Goal: Information Seeking & Learning: Learn about a topic

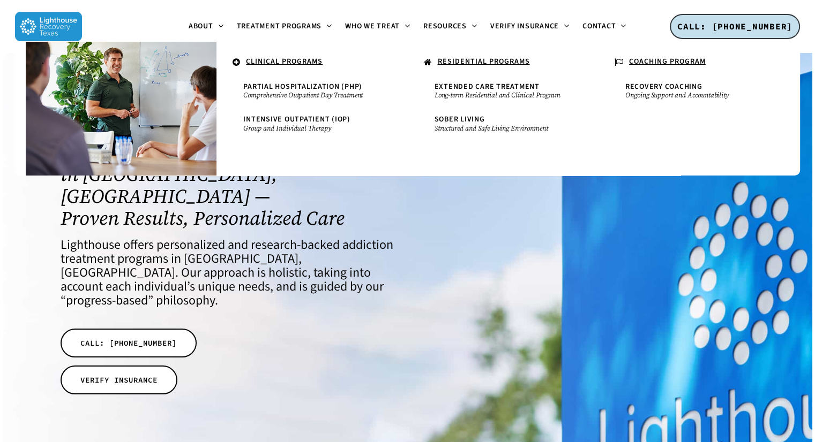
click at [448, 62] on u "RESIDENTIAL PROGRAMS" at bounding box center [484, 61] width 92 height 11
click at [452, 121] on span "Sober Living" at bounding box center [459, 119] width 50 height 11
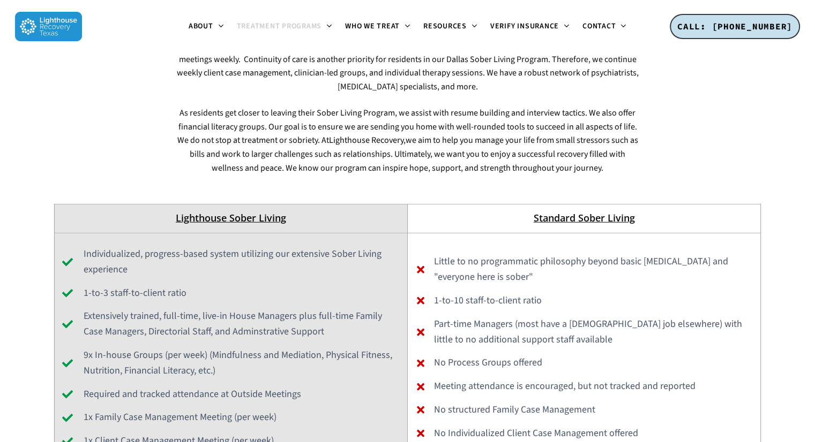
scroll to position [2935, 0]
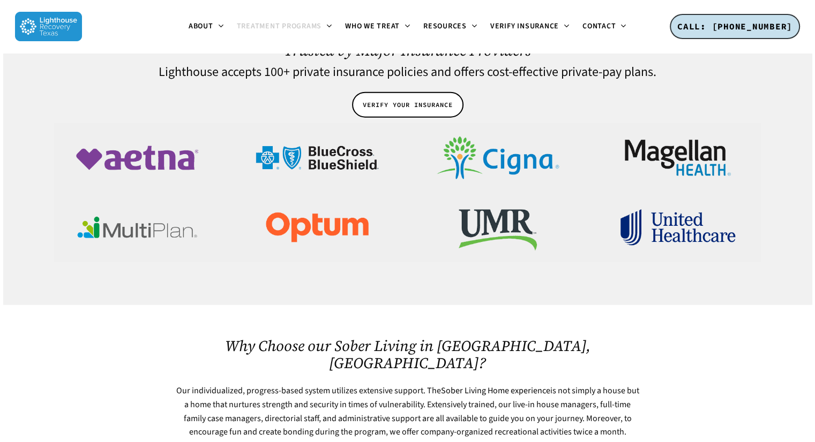
scroll to position [2265, 0]
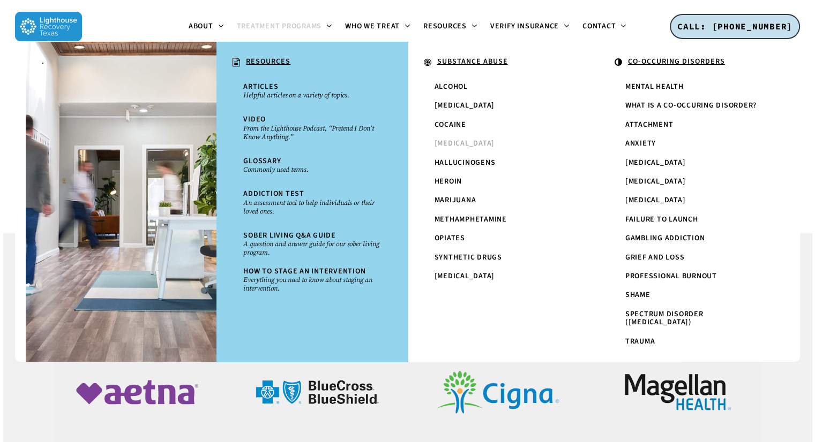
click at [452, 140] on span "[MEDICAL_DATA]" at bounding box center [464, 143] width 61 height 11
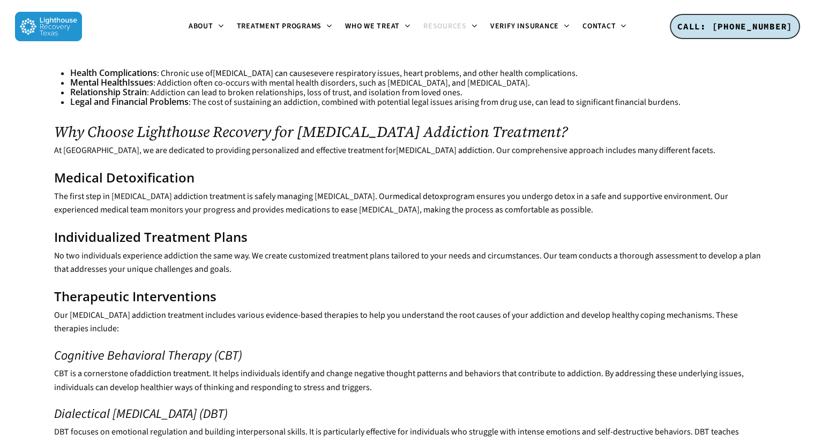
scroll to position [812, 0]
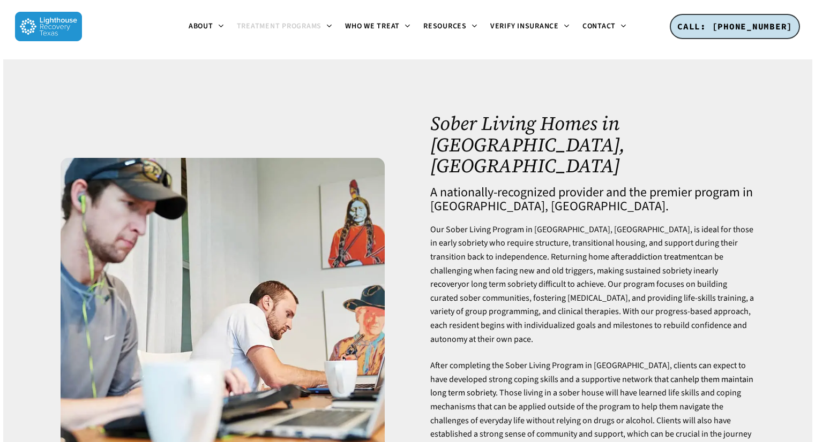
scroll to position [2271, 0]
